Goal: Connect with others: Connect with others

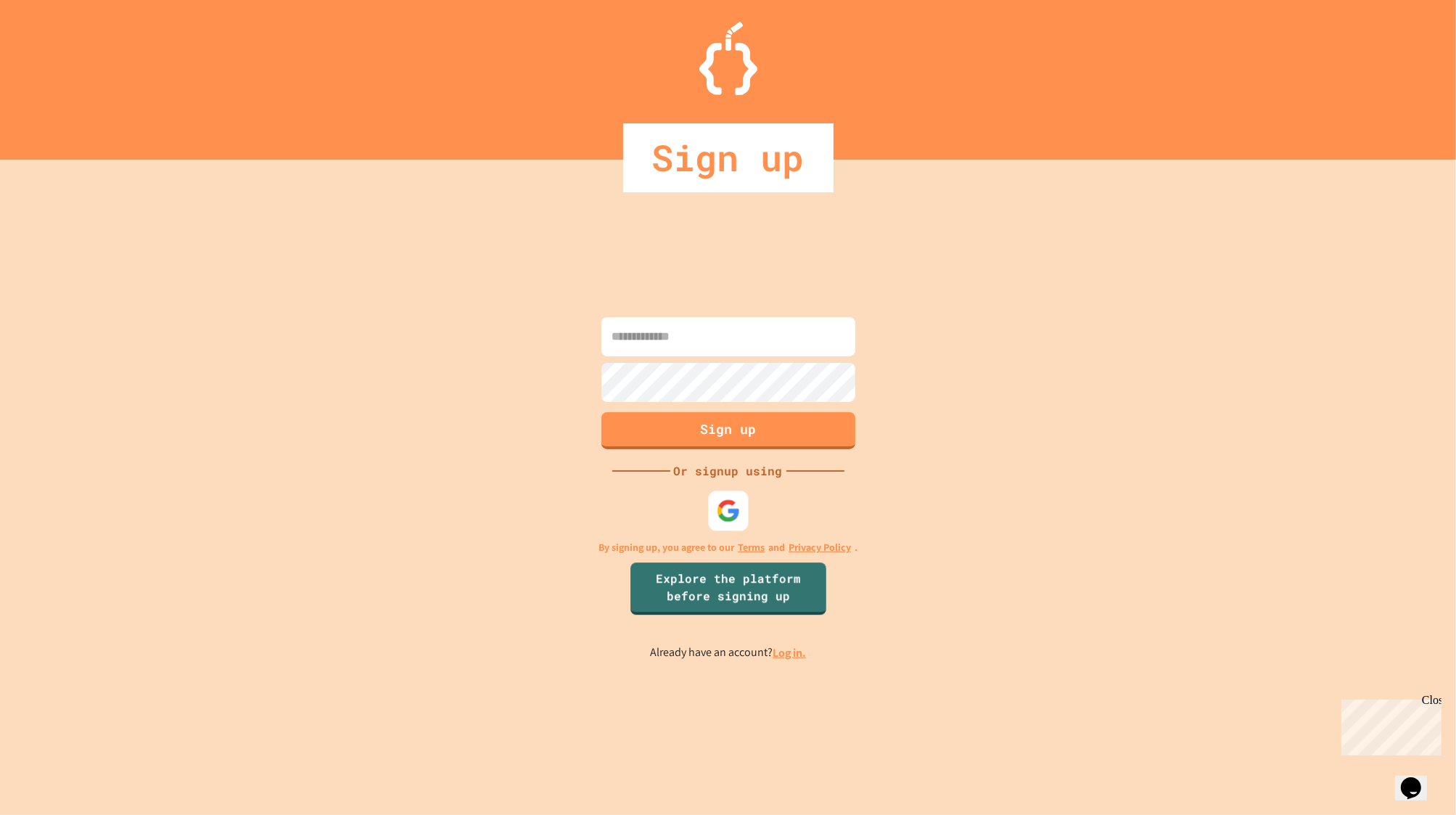
click at [728, 510] on img at bounding box center [728, 510] width 24 height 24
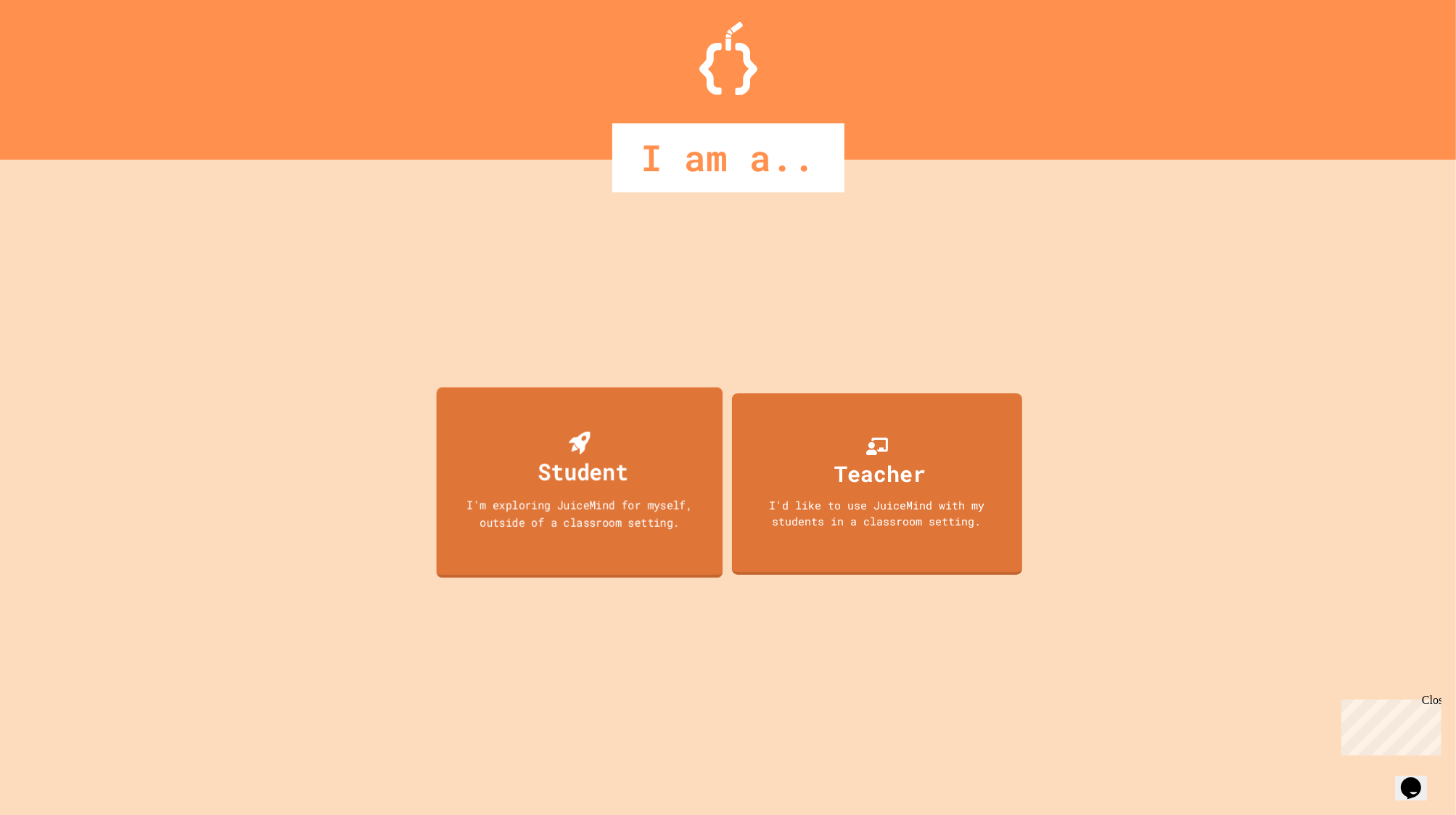
click at [621, 480] on div "Student" at bounding box center [582, 472] width 90 height 34
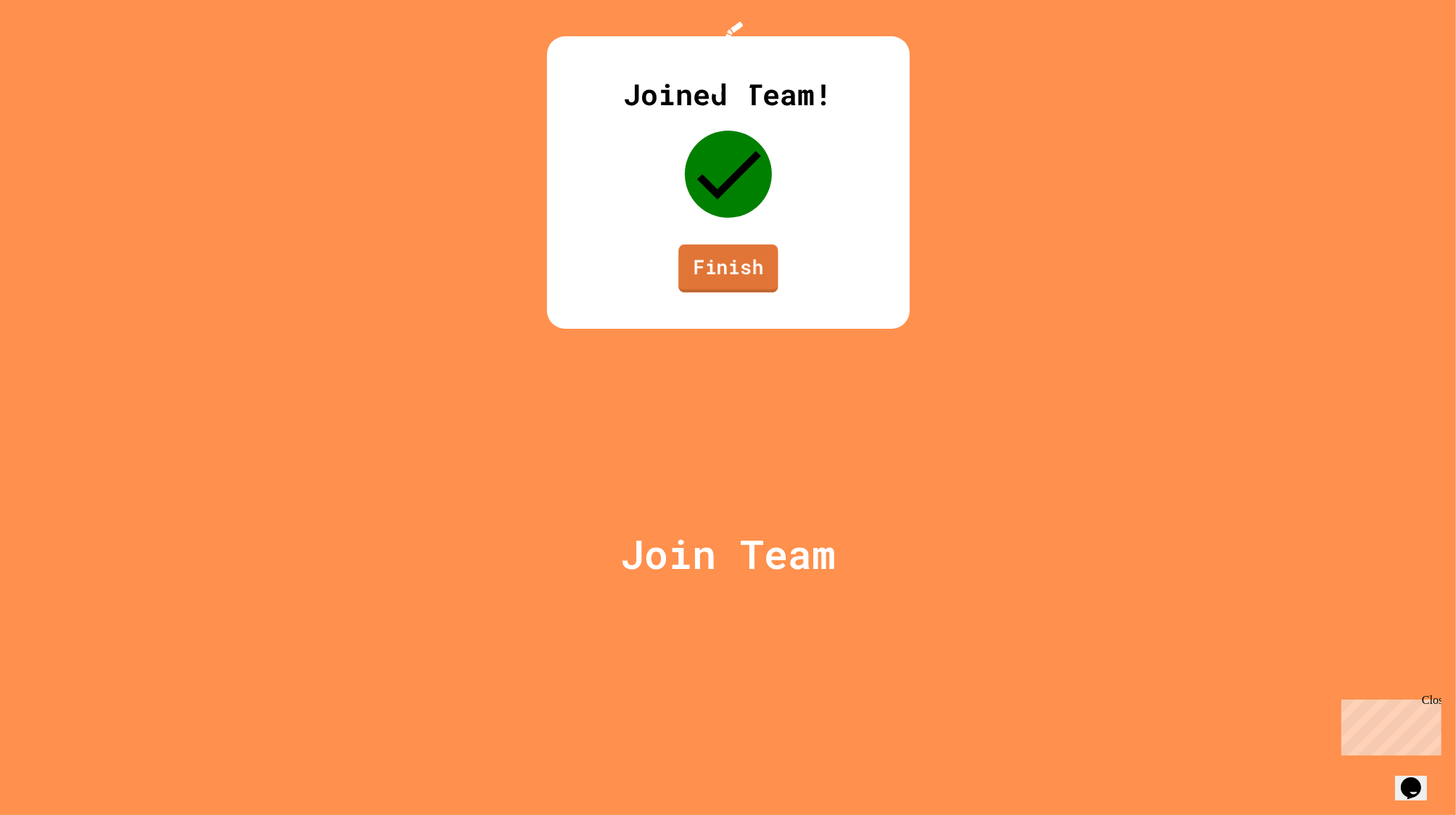
click at [738, 293] on link "Finish" at bounding box center [728, 269] width 99 height 48
